Goal: Find specific page/section: Find specific page/section

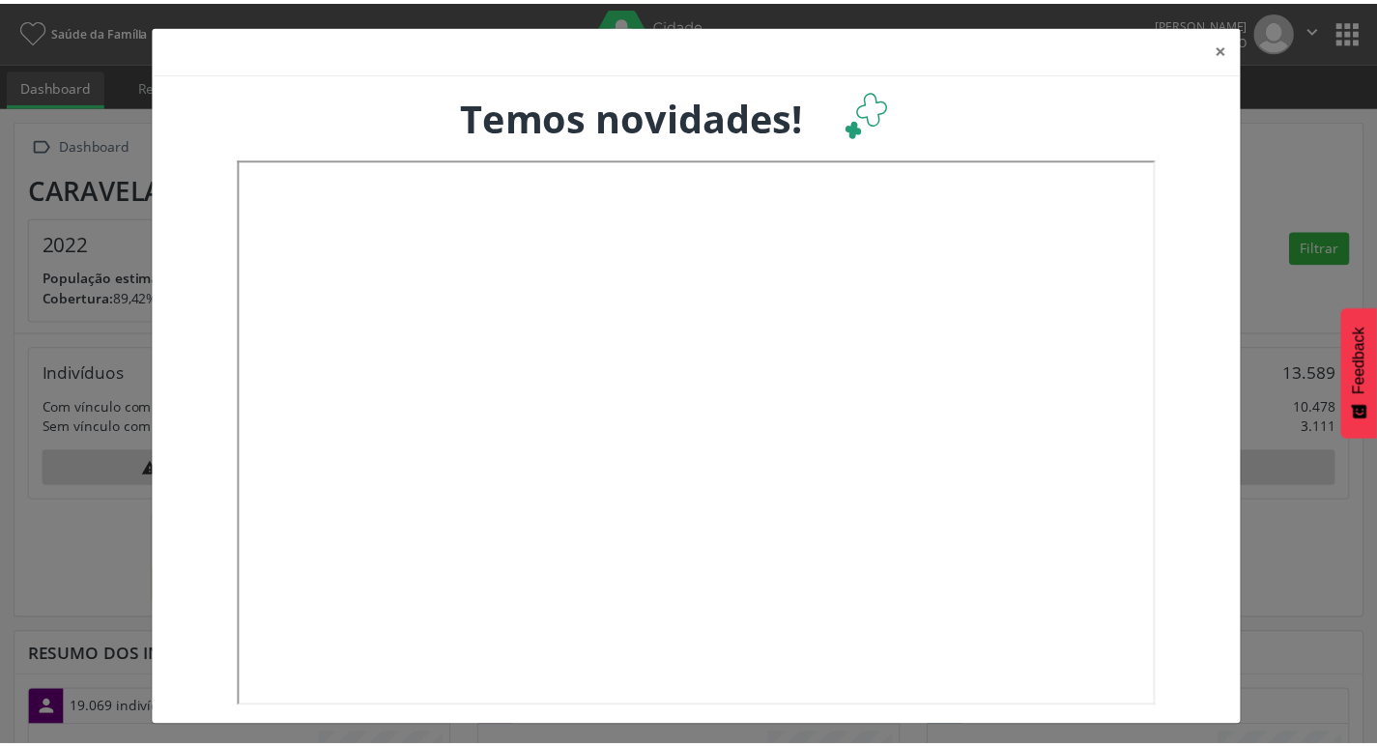
scroll to position [321, 454]
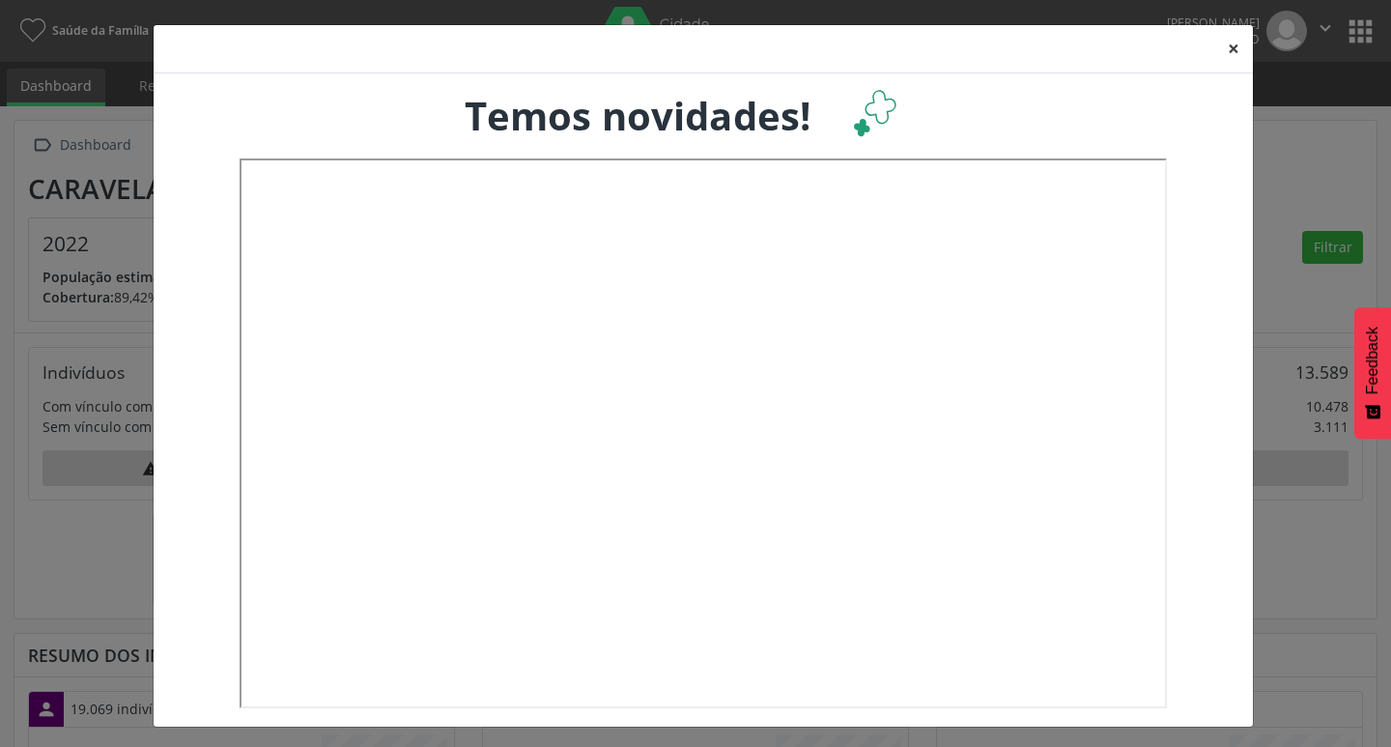
click at [1223, 41] on button "×" at bounding box center [1233, 48] width 39 height 47
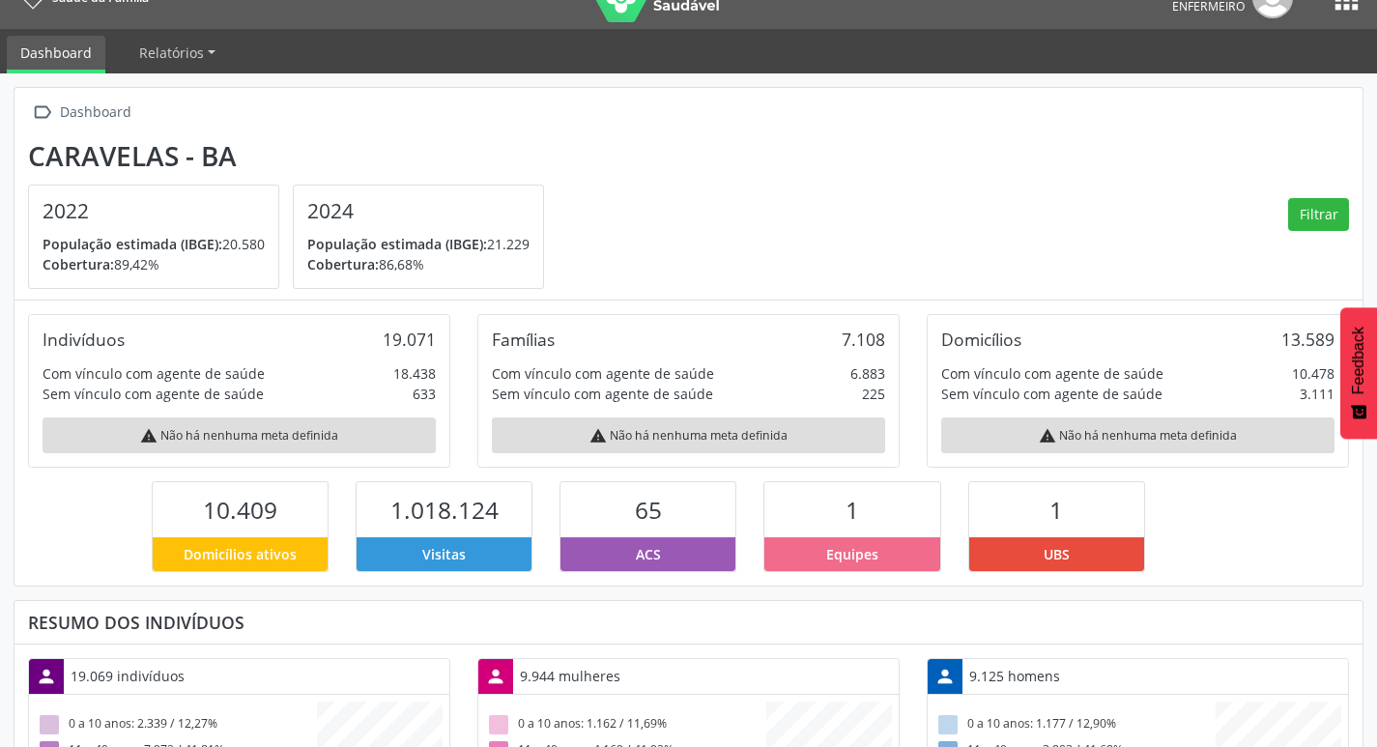
scroll to position [0, 0]
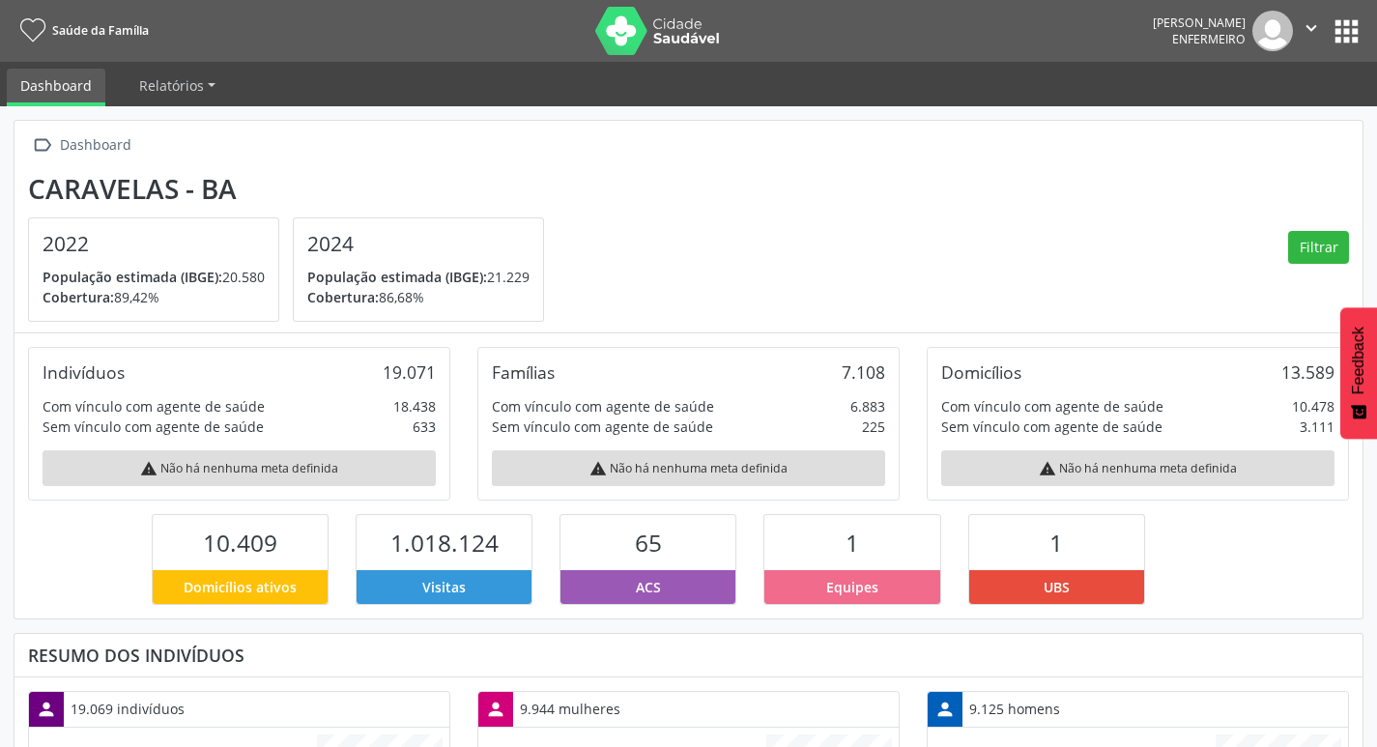
click at [1361, 50] on div "[PERSON_NAME] Enfermeiro  Configurações Sair apps" at bounding box center [1257, 31] width 211 height 41
click at [1352, 45] on button "apps" at bounding box center [1346, 31] width 34 height 34
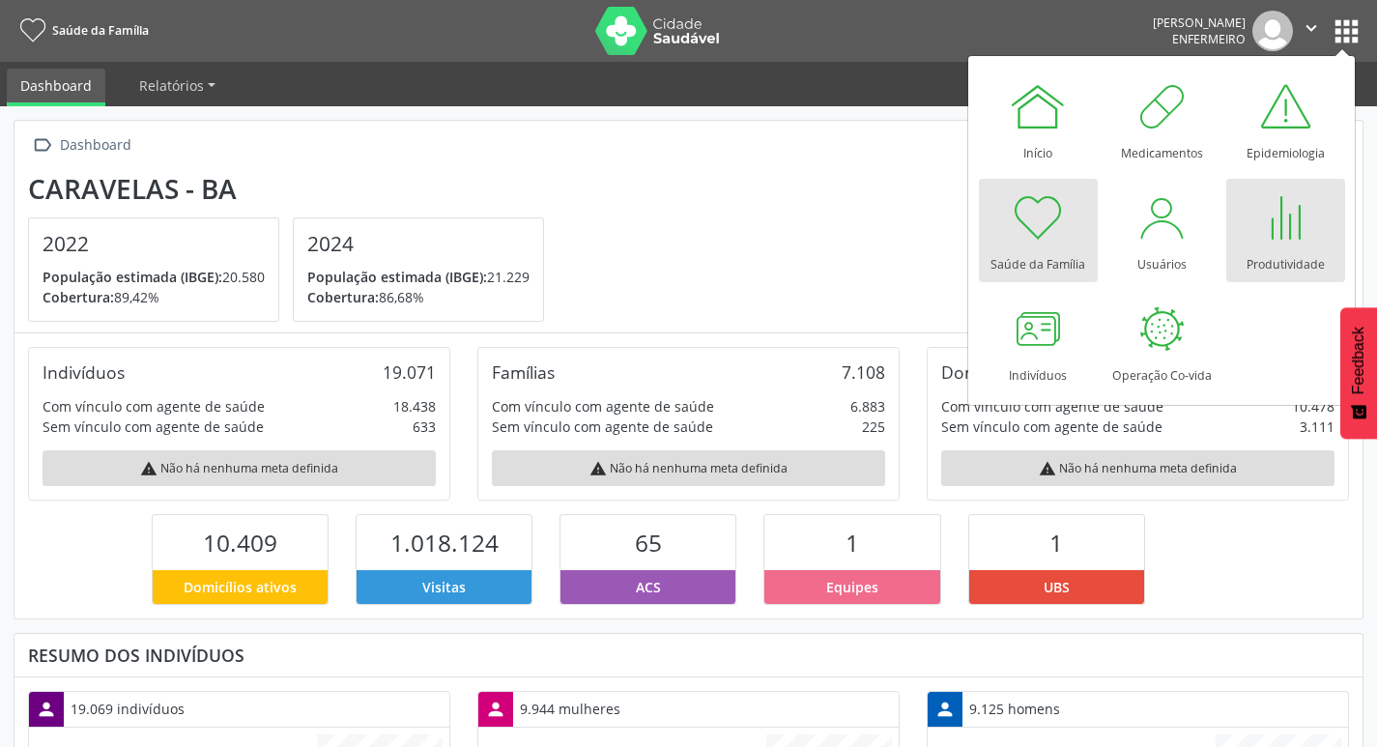
click at [1282, 233] on div at bounding box center [1285, 217] width 58 height 58
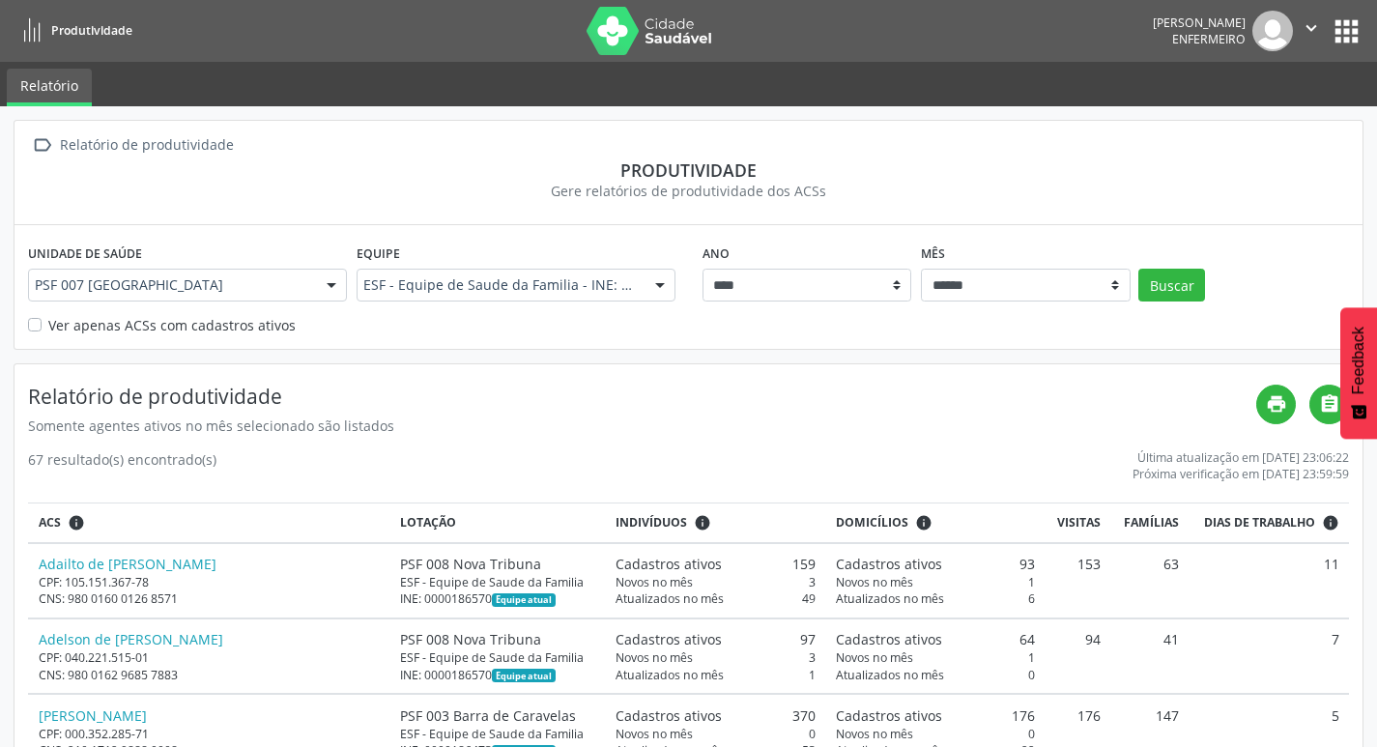
click at [92, 319] on label "Ver apenas ACSs com cadastros ativos" at bounding box center [171, 325] width 247 height 20
click at [1177, 267] on div "Ano **** **** **** **** **** **** **** **** Mês ****** ***** ***** **** ***** *…" at bounding box center [1025, 270] width 657 height 62
click at [1177, 290] on button "Buscar" at bounding box center [1171, 285] width 67 height 33
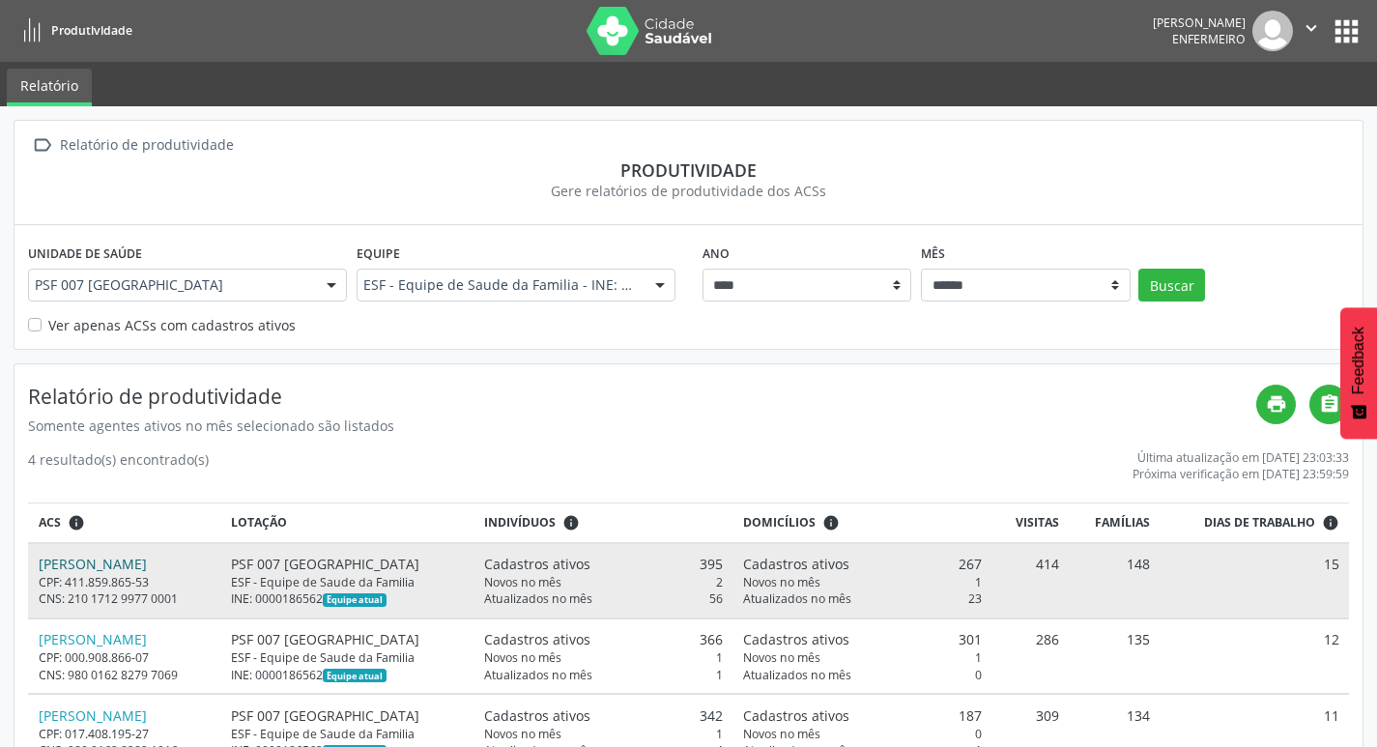
click at [125, 561] on link "Irinea Lima Santos" at bounding box center [93, 564] width 108 height 18
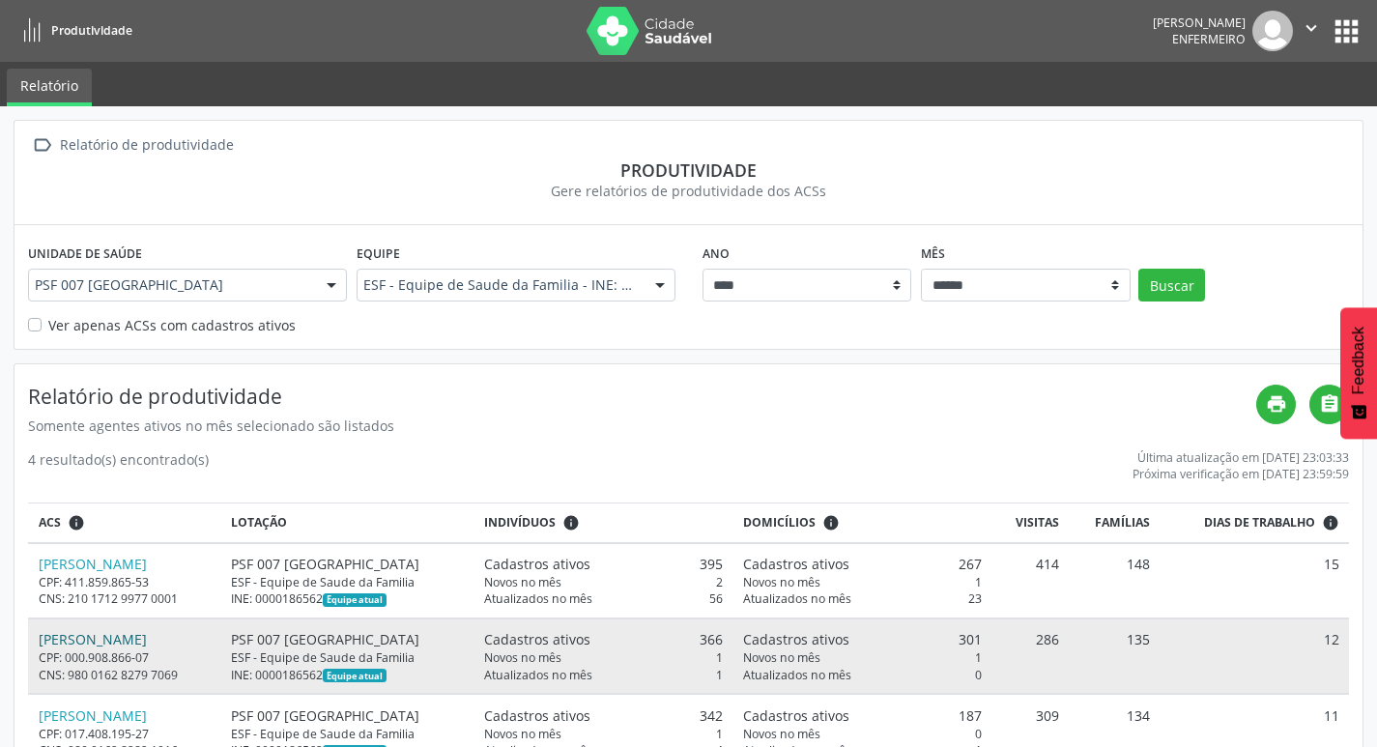
click at [147, 645] on link "Lilian Aparecida Silva Sanches" at bounding box center [93, 639] width 108 height 18
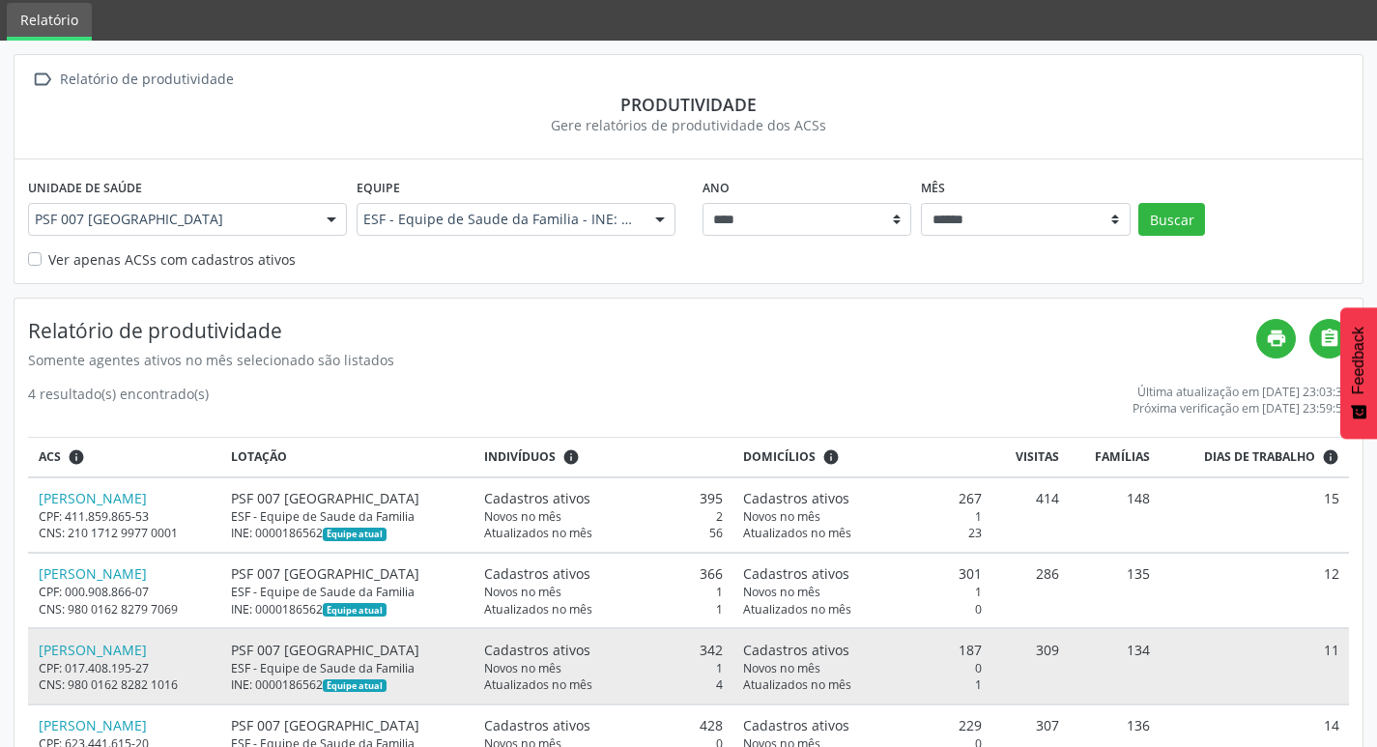
scroll to position [139, 0]
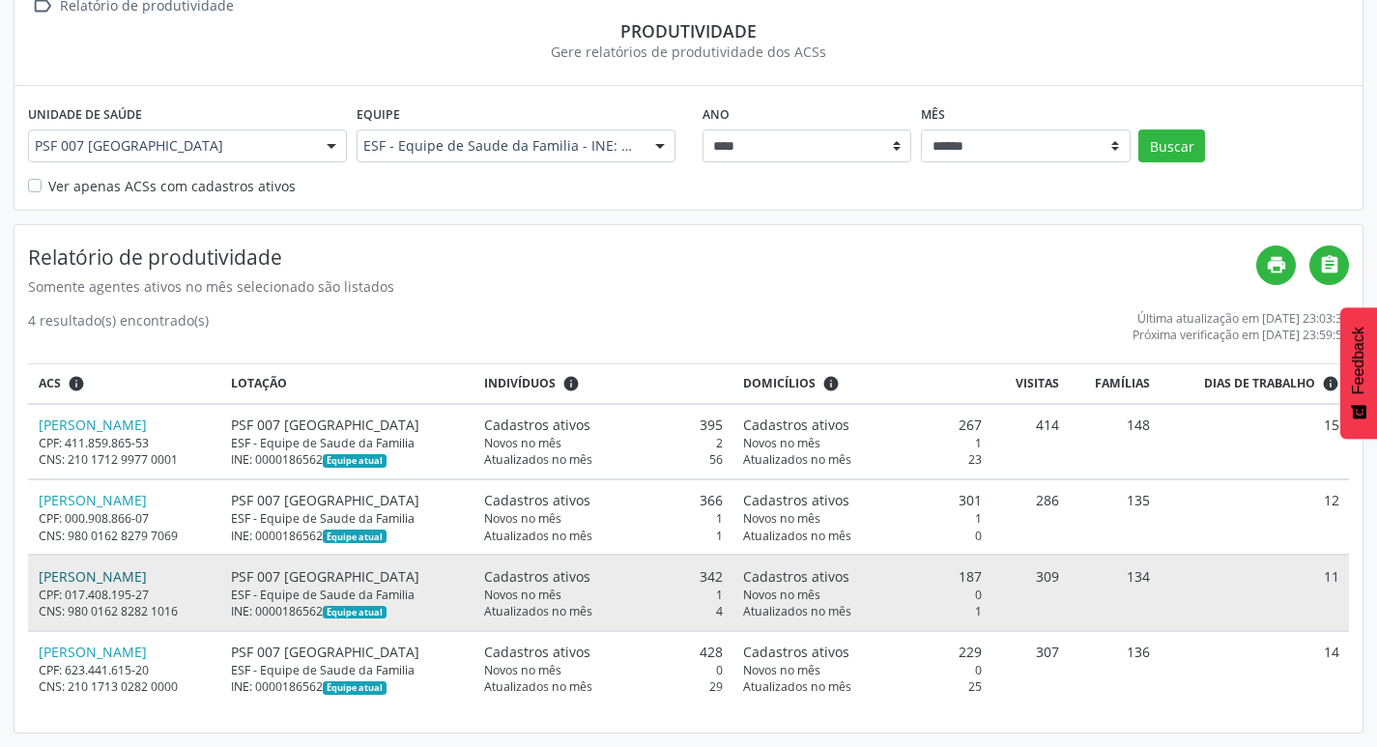
click at [92, 572] on link "Marcus Vinicius Santos Pereira" at bounding box center [93, 576] width 108 height 18
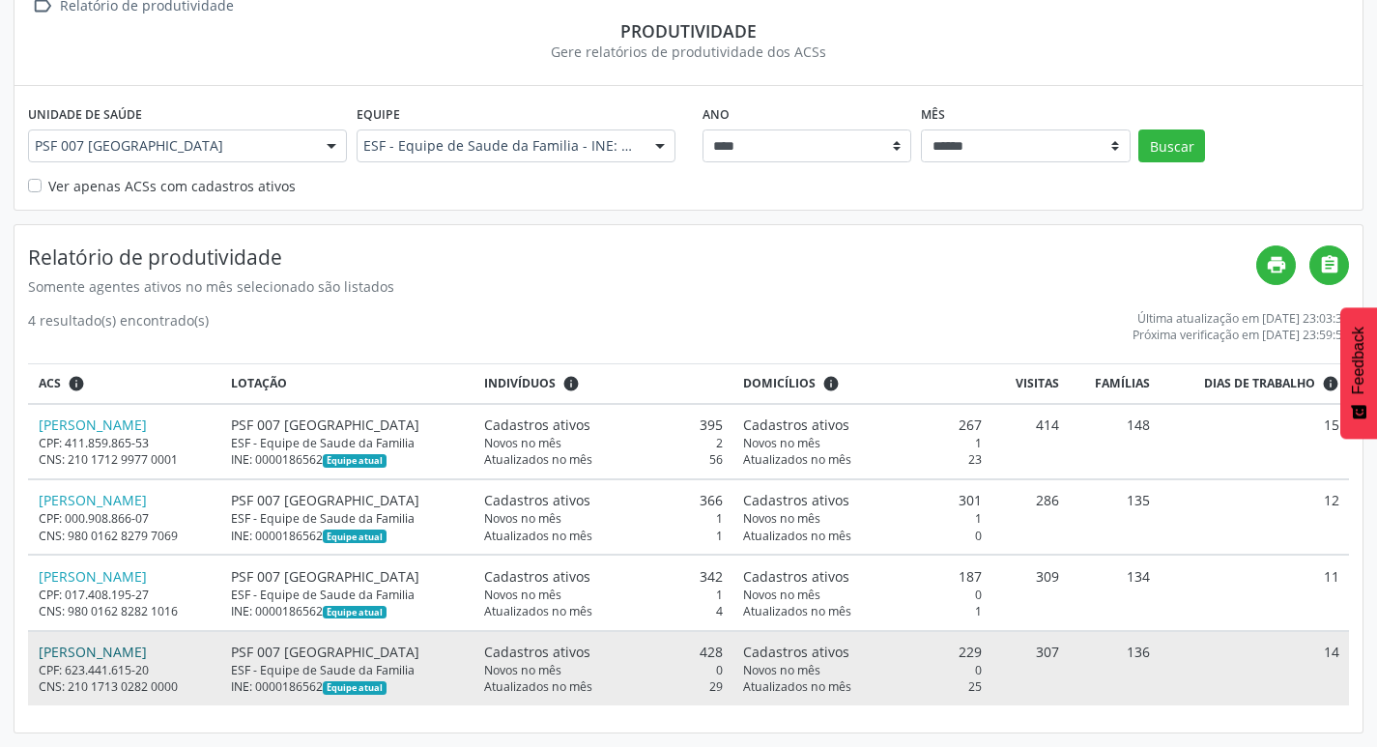
click at [147, 646] on link "Maria da Paz Mendes da Silva" at bounding box center [93, 651] width 108 height 18
